Goal: Entertainment & Leisure: Browse casually

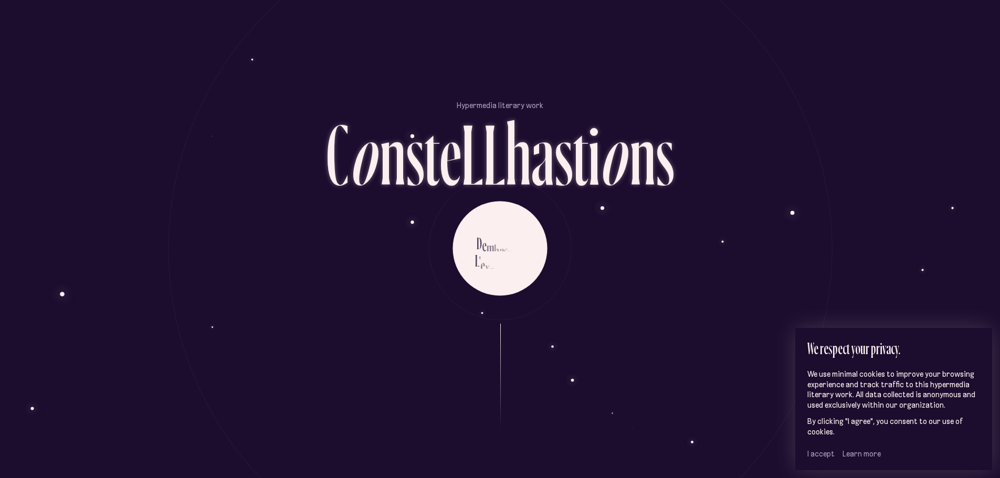
click at [826, 453] on font "I accept" at bounding box center [820, 453] width 27 height 9
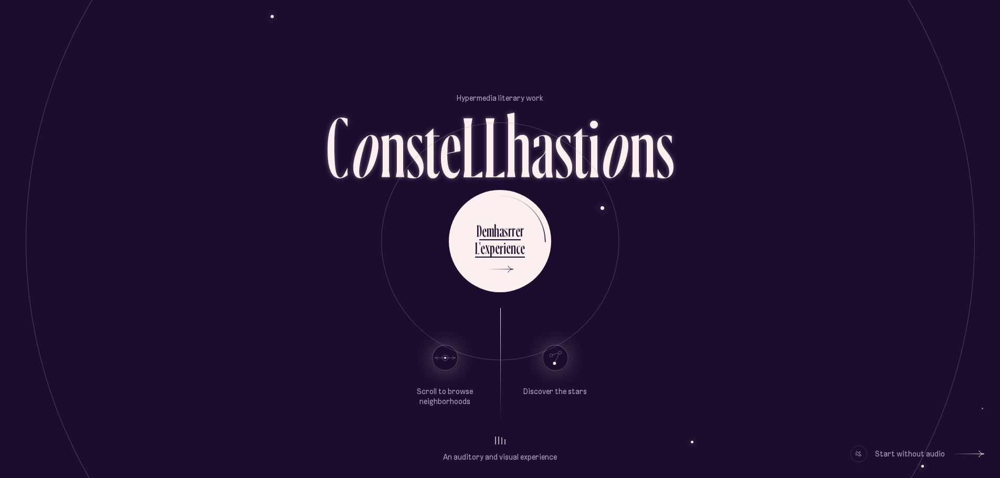
click at [556, 357] on use at bounding box center [554, 357] width 25 height 25
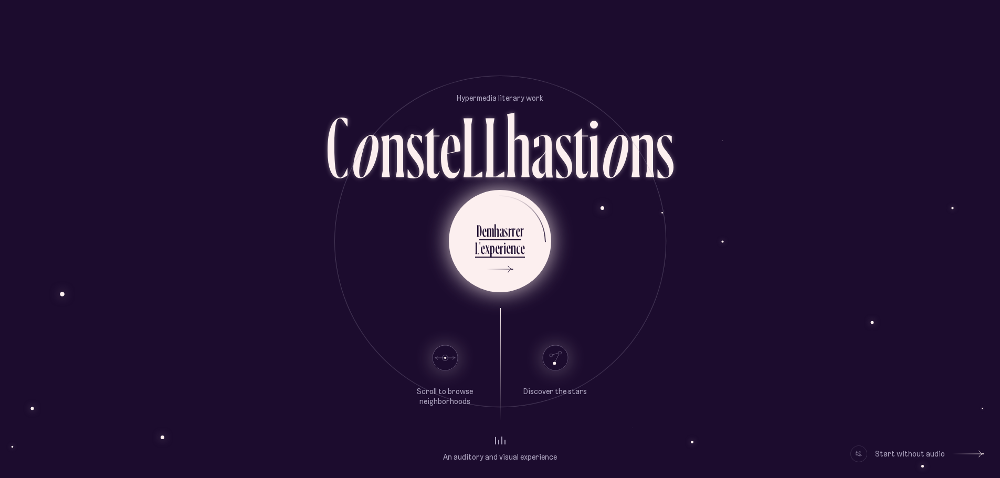
click at [500, 269] on div at bounding box center [500, 269] width 26 height 7
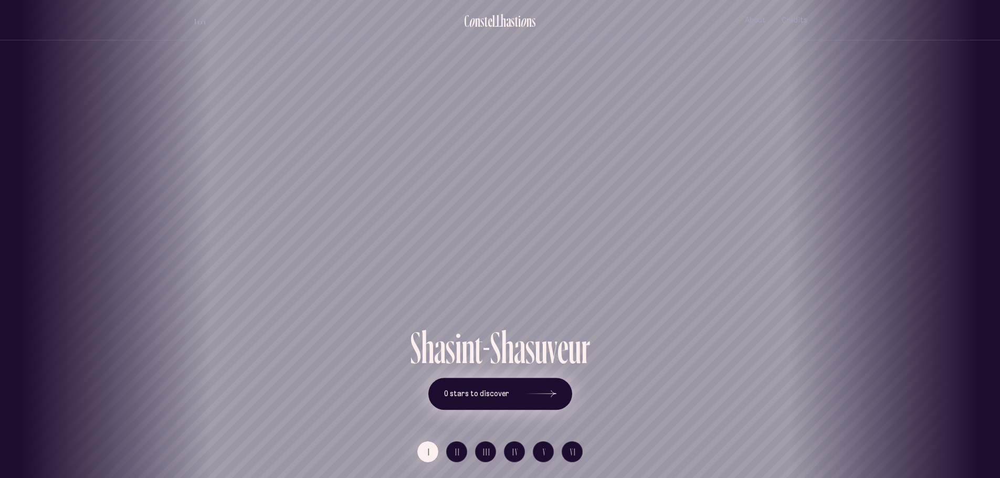
click at [499, 391] on font "0 stars to discover" at bounding box center [476, 393] width 65 height 9
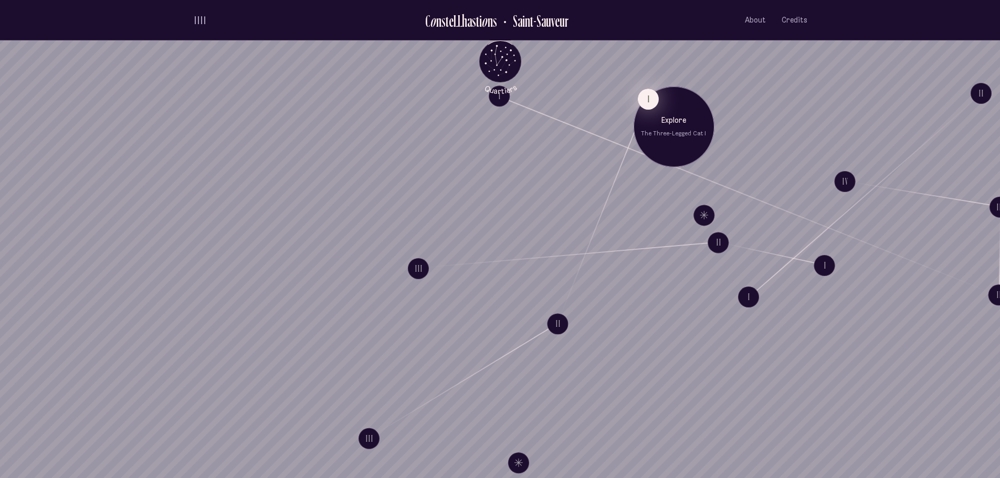
click at [649, 91] on button "I" at bounding box center [647, 98] width 21 height 21
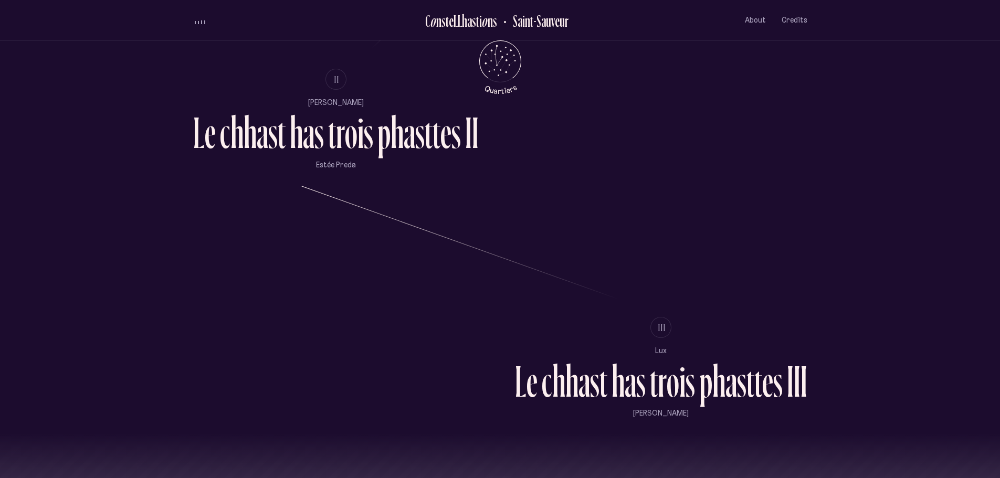
scroll to position [802, 0]
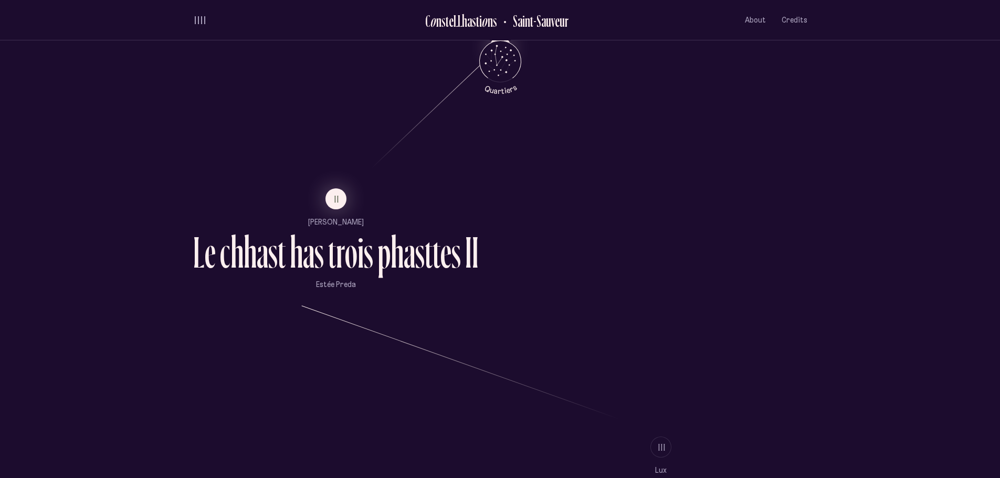
click at [345, 211] on ul "II [PERSON_NAME] L e c h has t has t r o i s p has t t e s I I Estée Preda" at bounding box center [336, 238] width 286 height 101
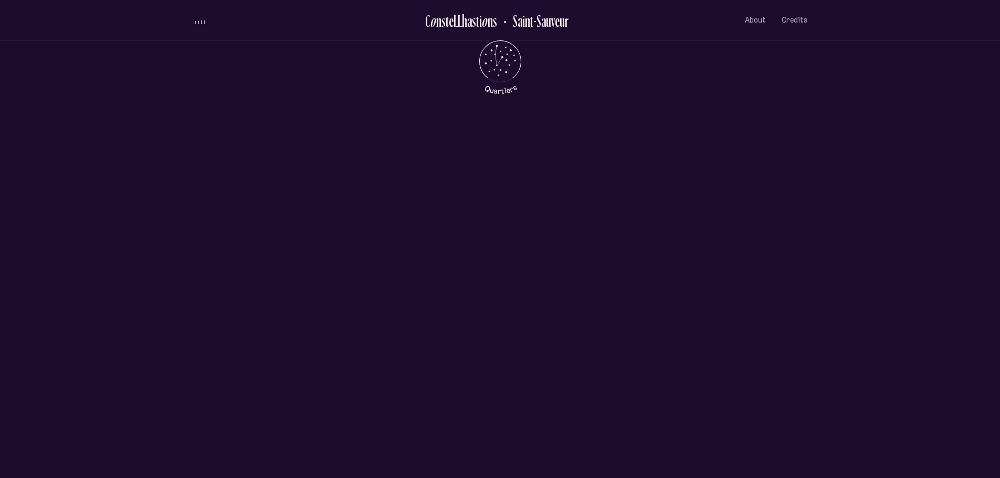
scroll to position [0, 0]
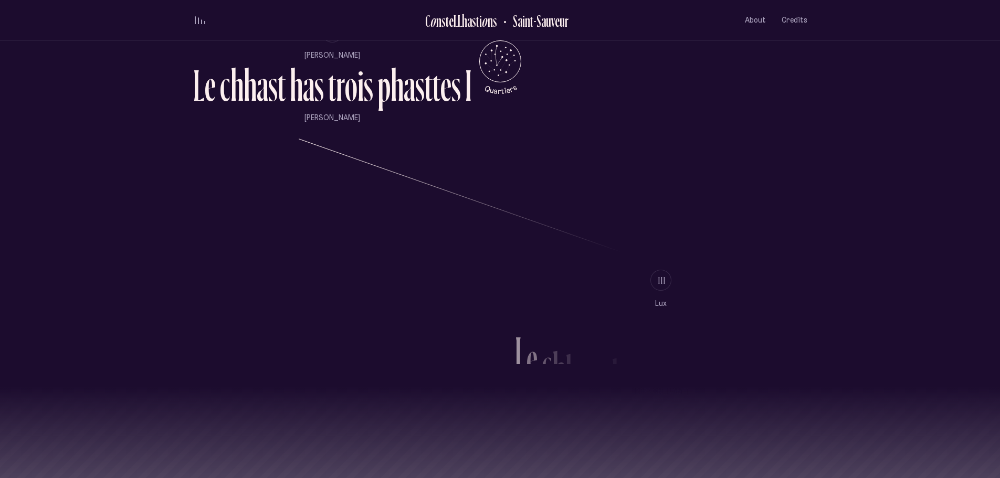
scroll to position [1023, 0]
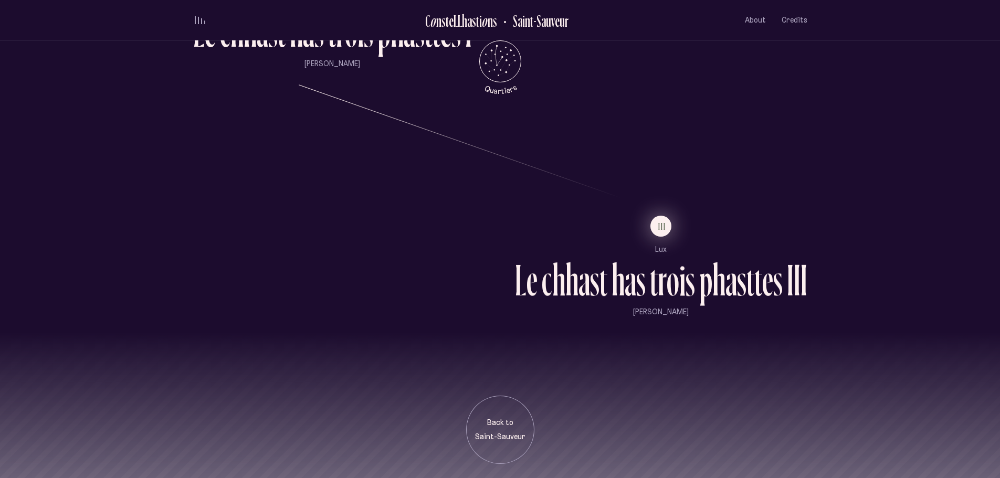
click at [666, 220] on button "III" at bounding box center [660, 226] width 21 height 21
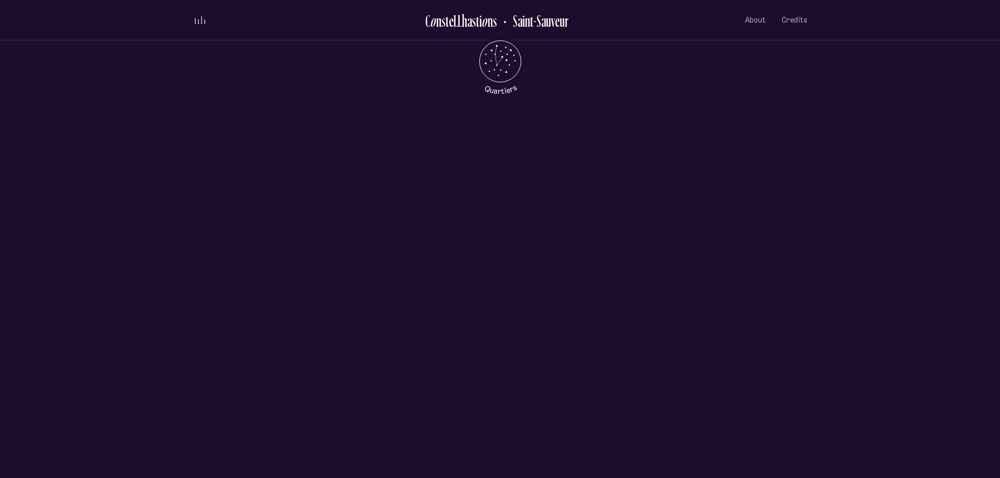
scroll to position [0, 0]
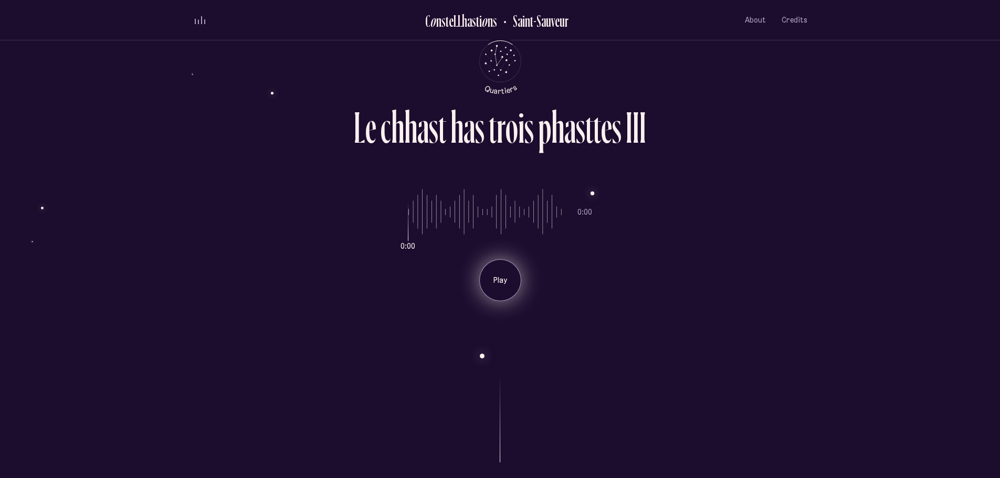
click at [496, 281] on font "Play" at bounding box center [500, 280] width 14 height 9
click at [492, 278] on font "Break" at bounding box center [500, 280] width 20 height 9
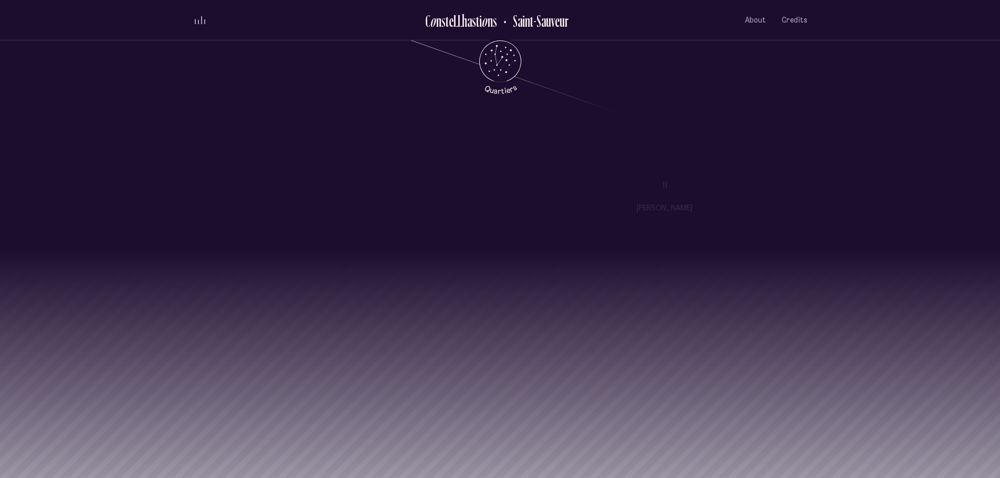
scroll to position [1117, 0]
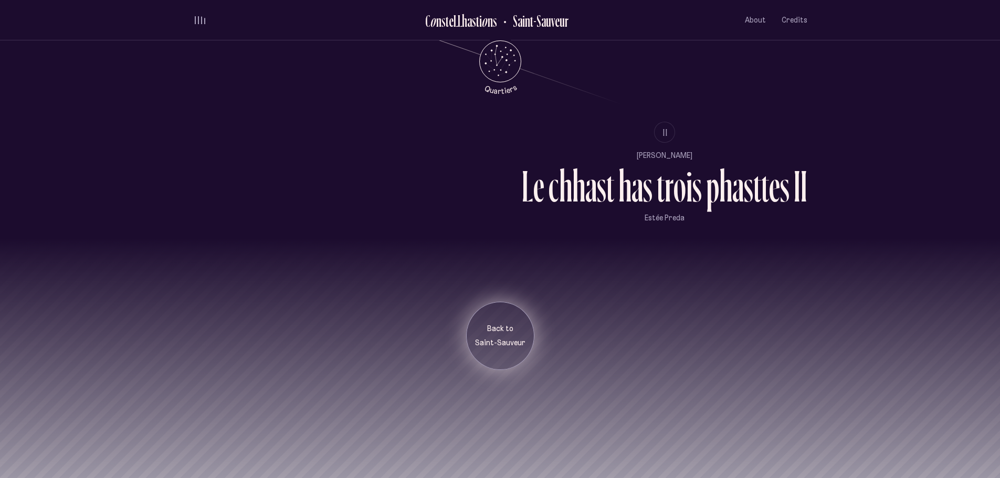
click at [479, 338] on div "Back to [GEOGRAPHIC_DATA]" at bounding box center [500, 336] width 52 height 25
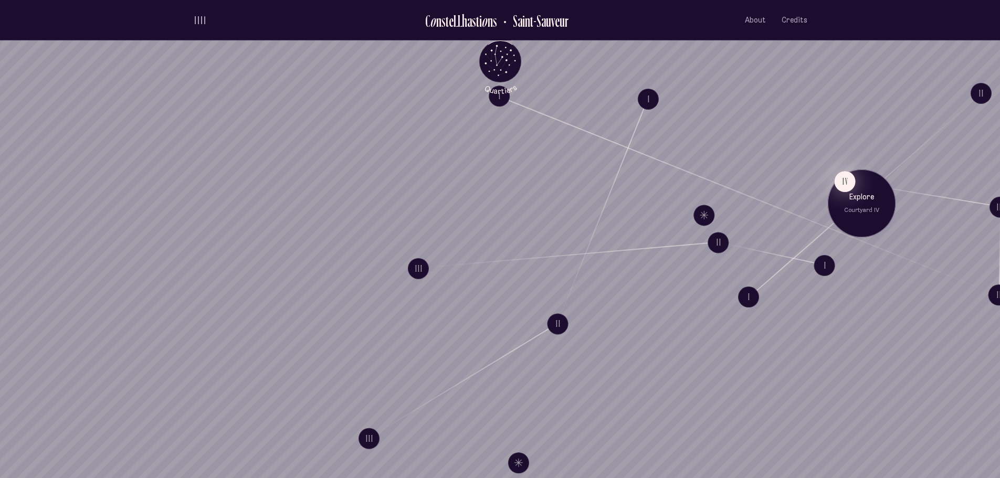
click at [847, 182] on button "IV" at bounding box center [844, 181] width 21 height 21
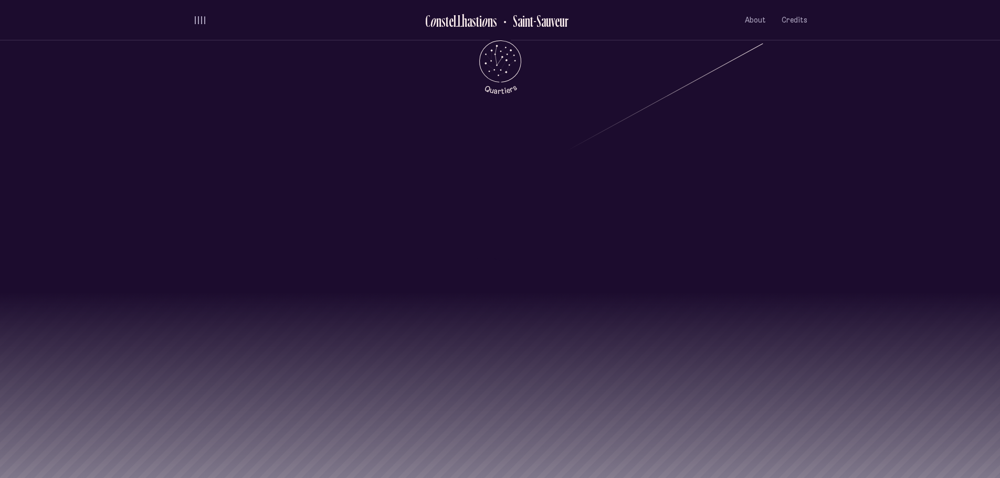
scroll to position [1365, 0]
